Goal: Find specific page/section: Find specific page/section

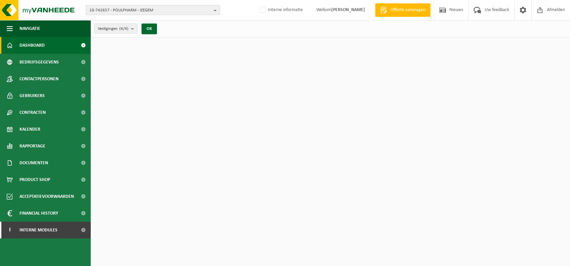
click at [168, 10] on span "10-742657 - POULPHARM - IZEGEM" at bounding box center [150, 10] width 122 height 10
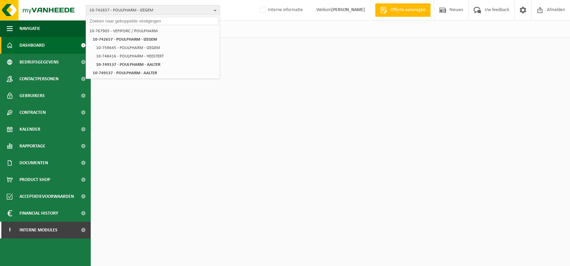
click at [145, 23] on input "text" at bounding box center [152, 21] width 131 height 8
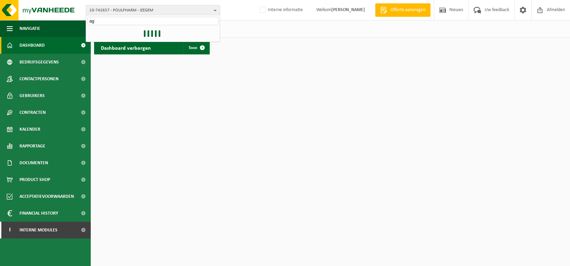
type input "a"
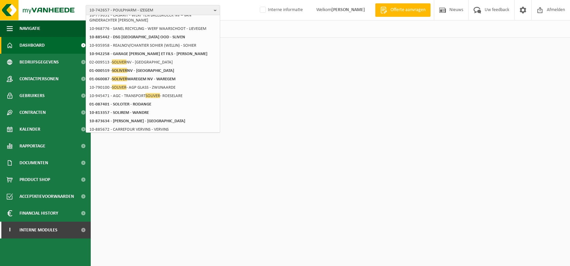
scroll to position [1, 0]
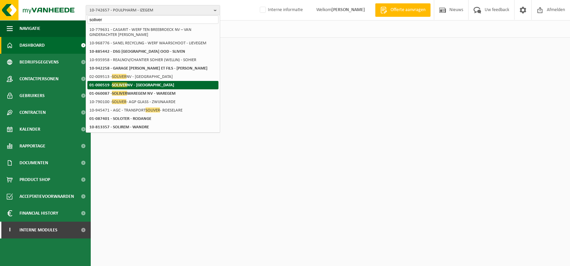
type input "soliver"
click at [142, 83] on strong "01-000519 - SOLIVER NV - RUMBEKE" at bounding box center [131, 84] width 85 height 5
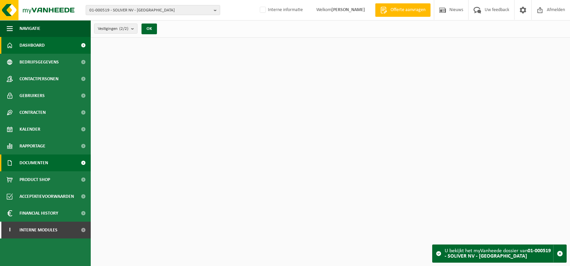
click at [53, 160] on link "Documenten" at bounding box center [45, 163] width 91 height 17
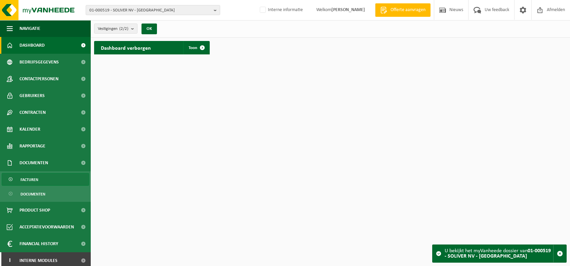
click at [59, 176] on link "Facturen" at bounding box center [45, 179] width 87 height 13
